Goal: Navigation & Orientation: Find specific page/section

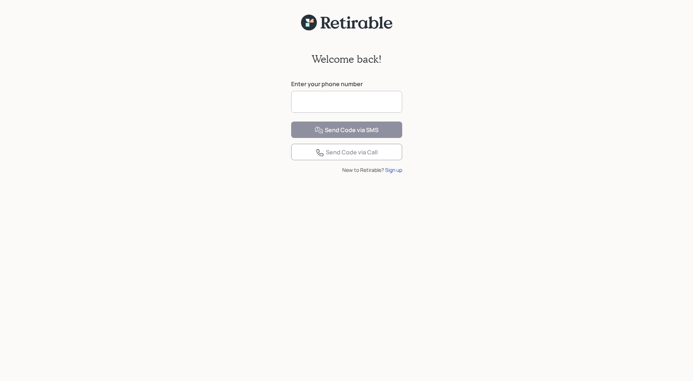
click at [334, 99] on input at bounding box center [346, 102] width 111 height 22
type input "**********"
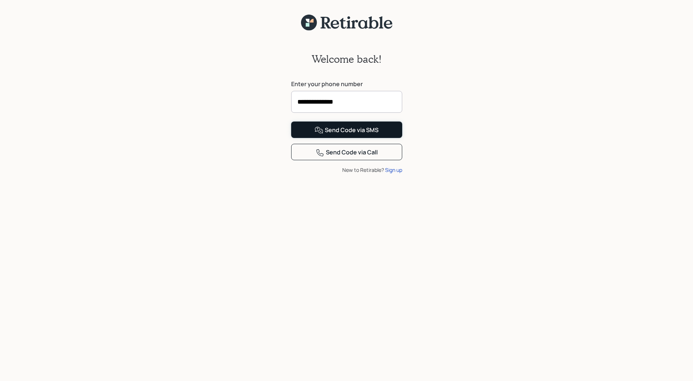
click at [342, 135] on div "Send Code via SMS" at bounding box center [346, 130] width 64 height 9
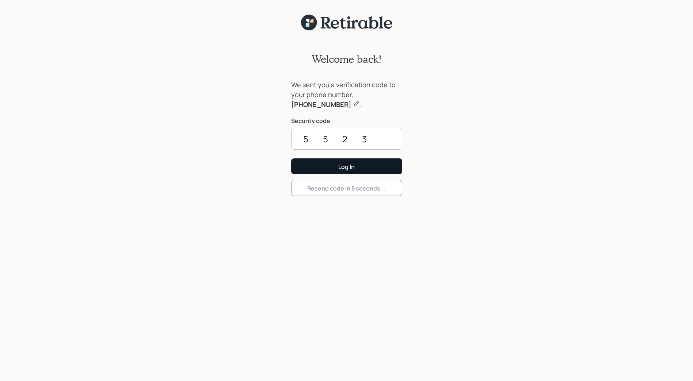
type input "5523"
click at [291, 158] on button "Log In" at bounding box center [346, 166] width 111 height 16
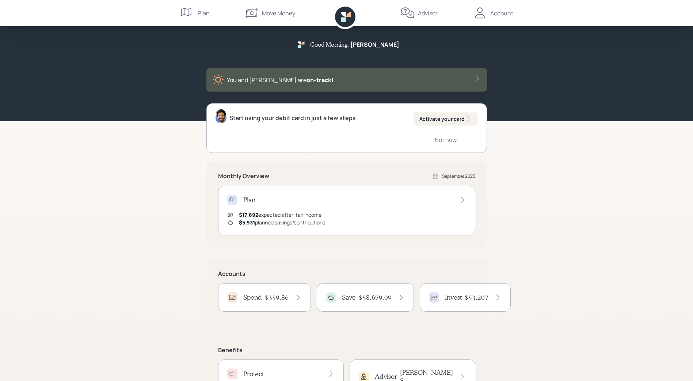
click at [270, 293] on div "Spend $359.86" at bounding box center [264, 297] width 74 height 10
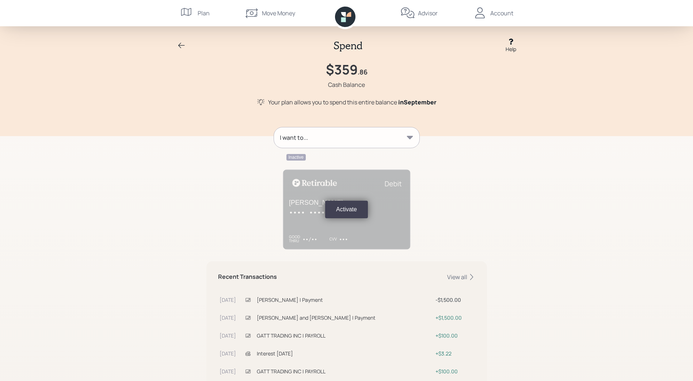
click at [201, 13] on div "Plan" at bounding box center [204, 13] width 12 height 9
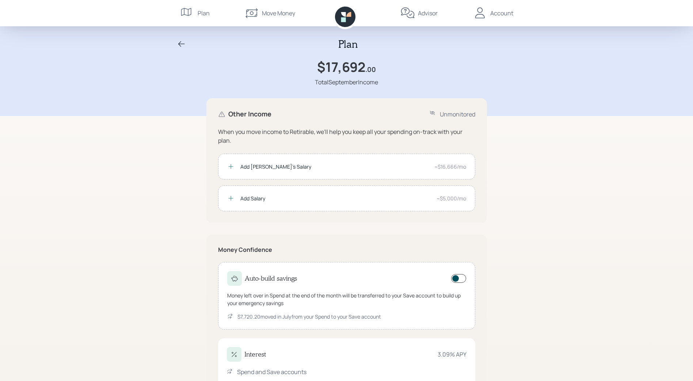
click at [199, 13] on div "Plan" at bounding box center [204, 13] width 12 height 9
click at [182, 42] on icon at bounding box center [181, 44] width 9 height 9
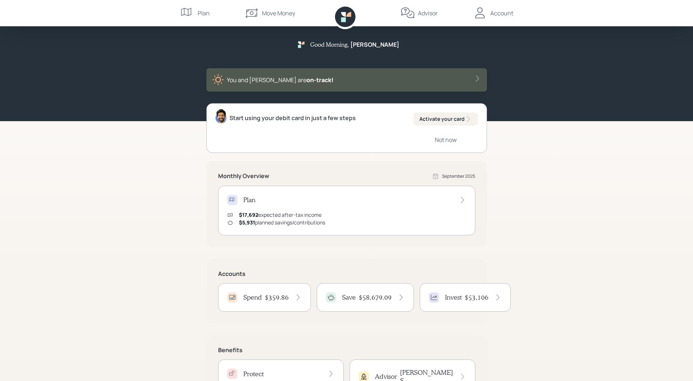
click at [496, 11] on div "Account" at bounding box center [501, 13] width 23 height 9
